Goal: Check status: Check status

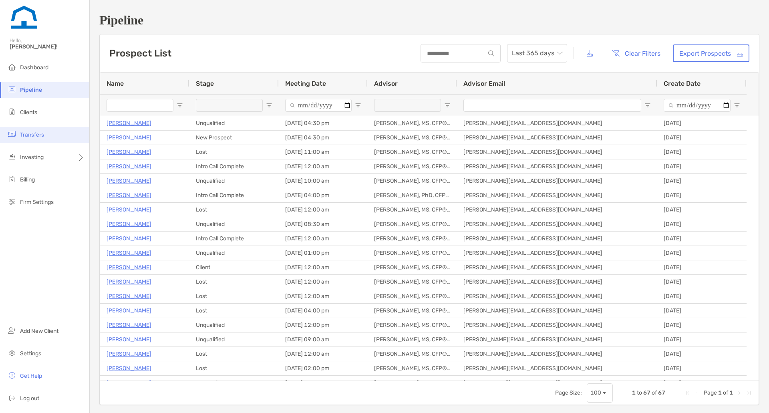
click at [60, 139] on li "Transfers" at bounding box center [44, 135] width 89 height 16
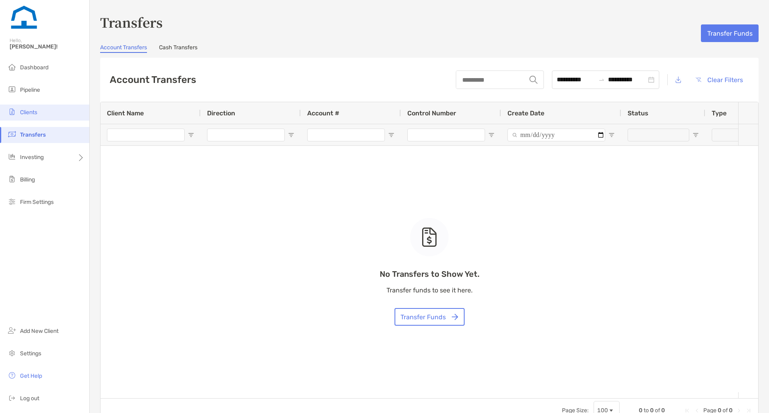
click at [52, 113] on li "Clients" at bounding box center [44, 112] width 89 height 16
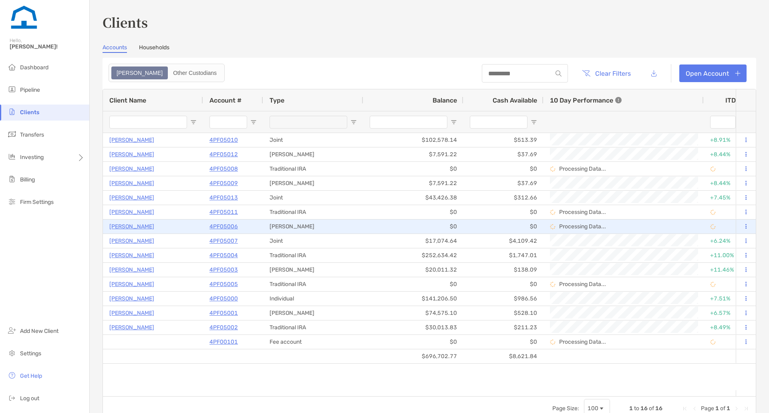
click at [135, 225] on p "[PERSON_NAME]" at bounding box center [131, 226] width 45 height 10
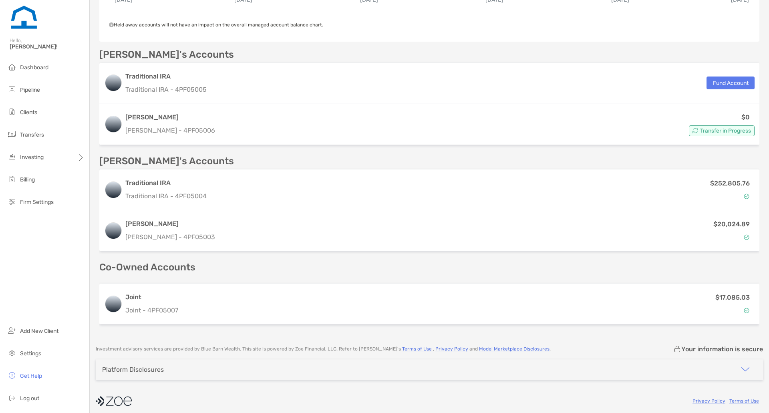
scroll to position [233, 0]
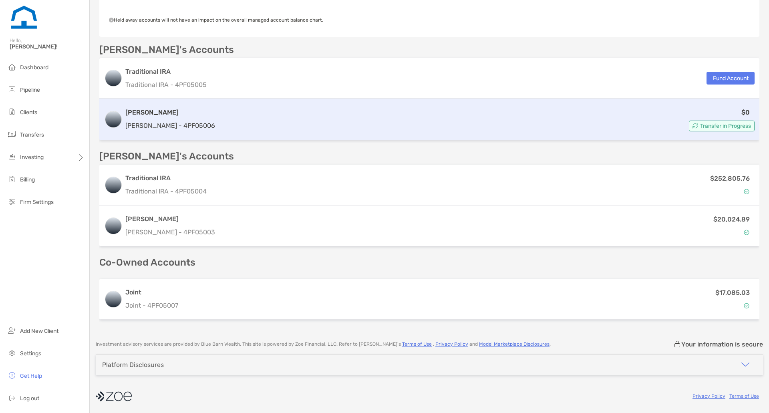
click at [719, 128] on span "Transfer in Progress" at bounding box center [725, 126] width 51 height 4
